Goal: Transaction & Acquisition: Obtain resource

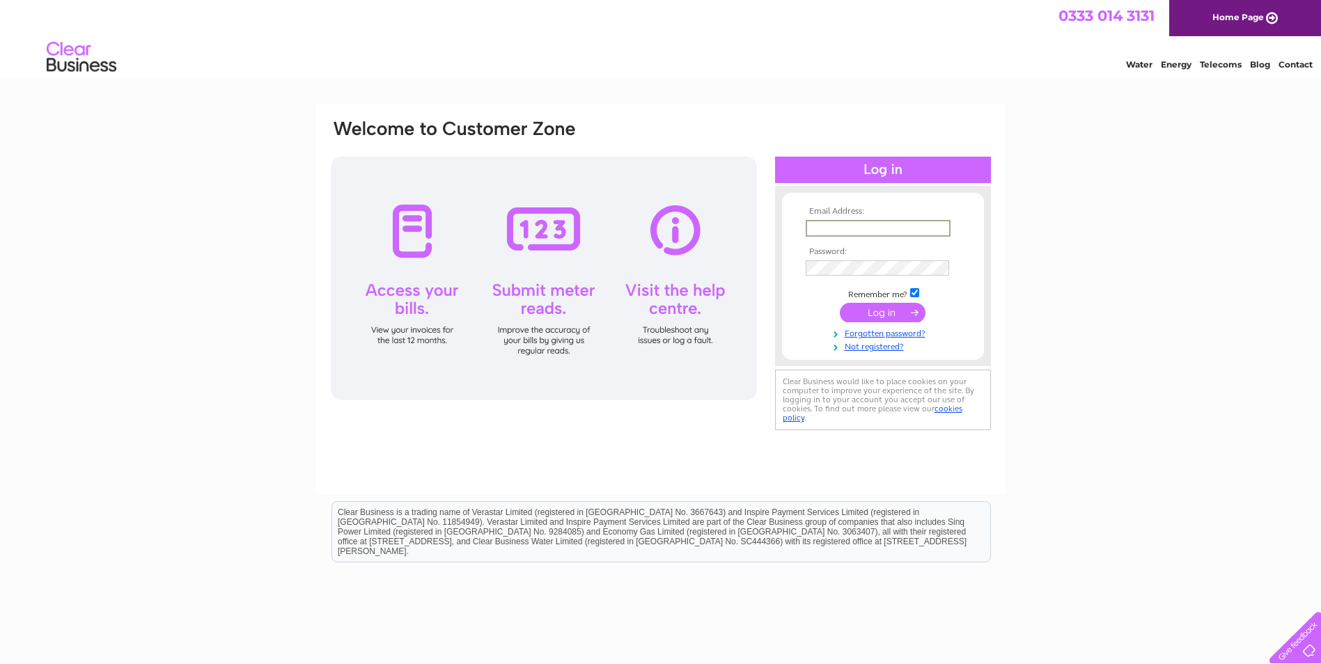
drag, startPoint x: 816, startPoint y: 223, endPoint x: 829, endPoint y: 226, distance: 13.4
click at [816, 223] on input "text" at bounding box center [878, 228] width 145 height 17
type input "victoria@fmaberdeen.com"
click at [889, 313] on input "submit" at bounding box center [883, 312] width 86 height 19
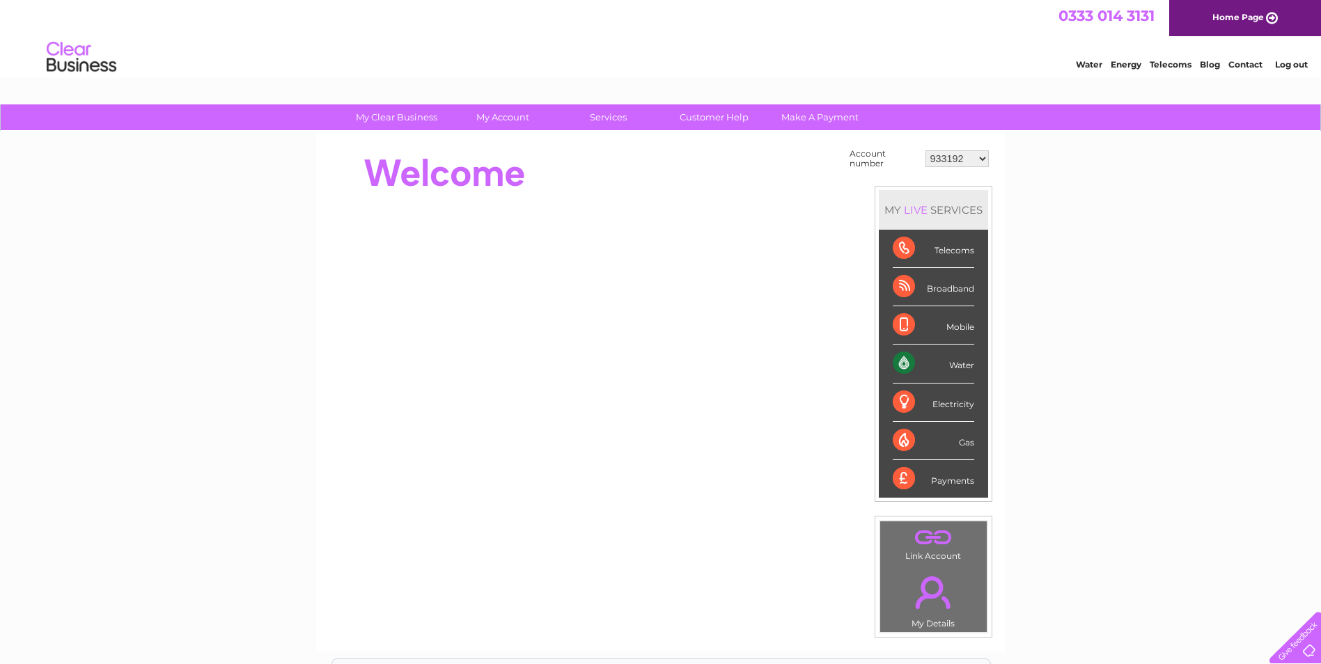
click at [982, 158] on select "933192 941989 946407 964374 983649 1114494 1132262 1135206 30315179" at bounding box center [956, 158] width 63 height 17
select select "1135206"
click at [925, 150] on select "933192 941989 946407 964374 983649 1114494 1132262 1135206 30315179" at bounding box center [956, 158] width 63 height 17
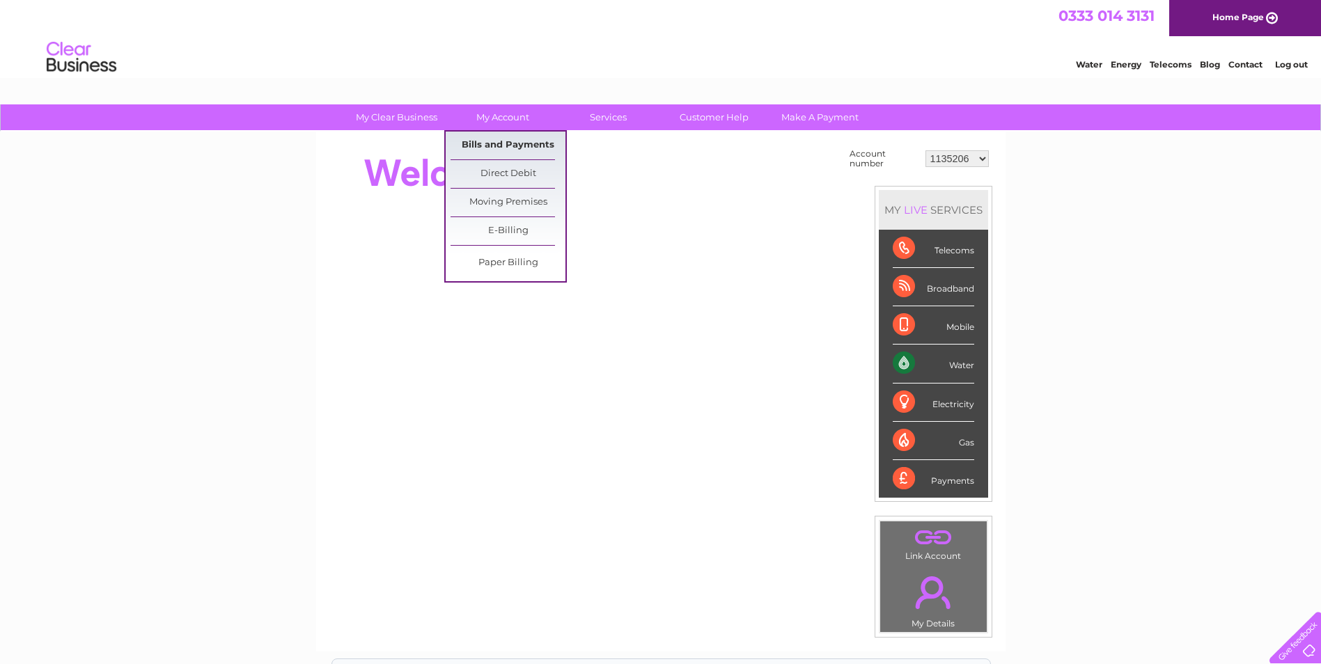
click at [496, 141] on link "Bills and Payments" at bounding box center [507, 146] width 115 height 28
click at [502, 142] on link "Bills and Payments" at bounding box center [507, 146] width 115 height 28
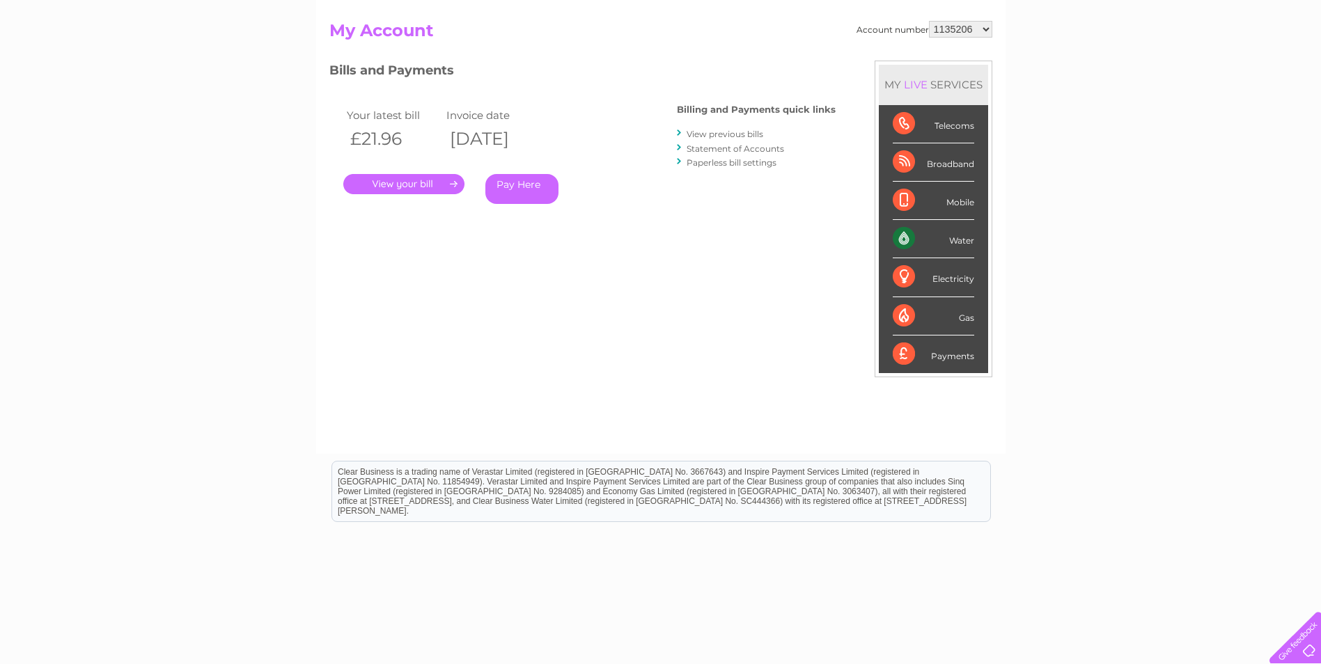
scroll to position [139, 0]
click at [426, 180] on link "." at bounding box center [403, 183] width 121 height 20
click at [434, 180] on link "." at bounding box center [403, 183] width 121 height 20
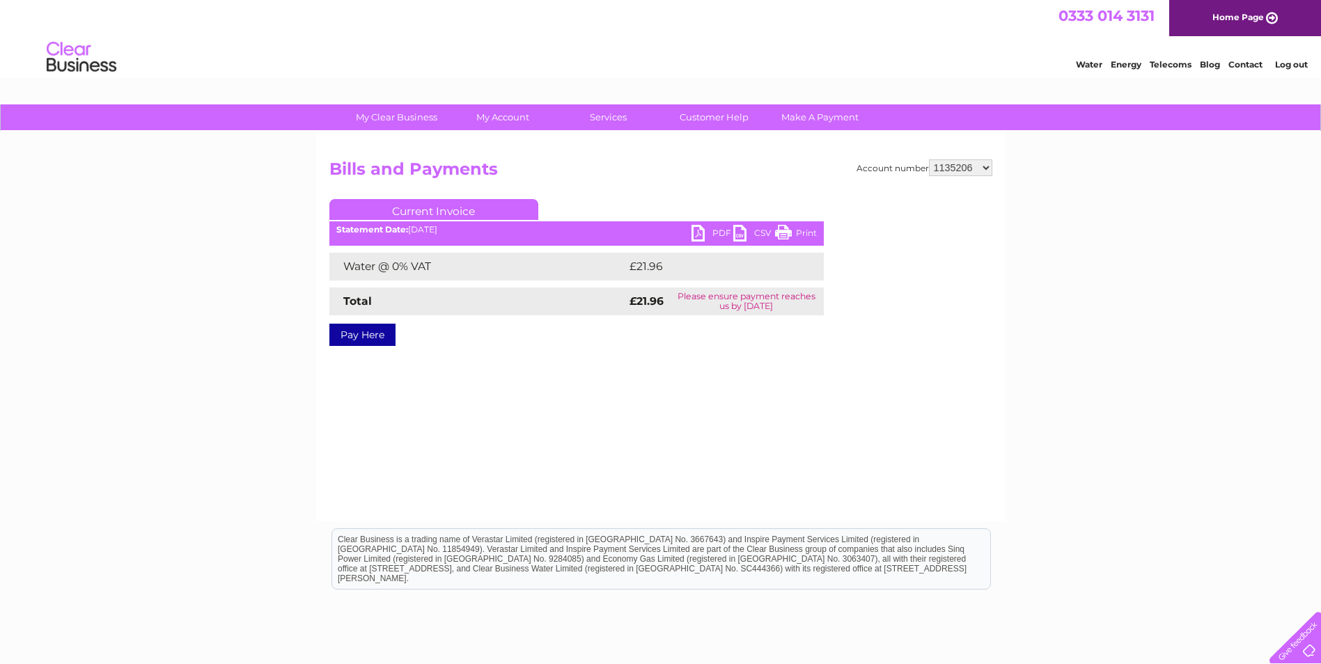
click at [720, 230] on link "PDF" at bounding box center [712, 235] width 42 height 20
click at [1291, 66] on link "Log out" at bounding box center [1291, 64] width 33 height 10
